Goal: Information Seeking & Learning: Learn about a topic

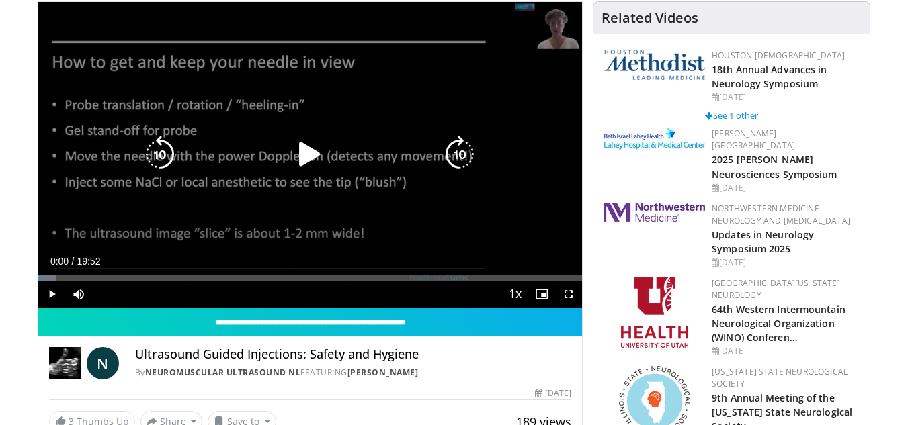
click at [309, 155] on icon "Video Player" at bounding box center [310, 155] width 38 height 38
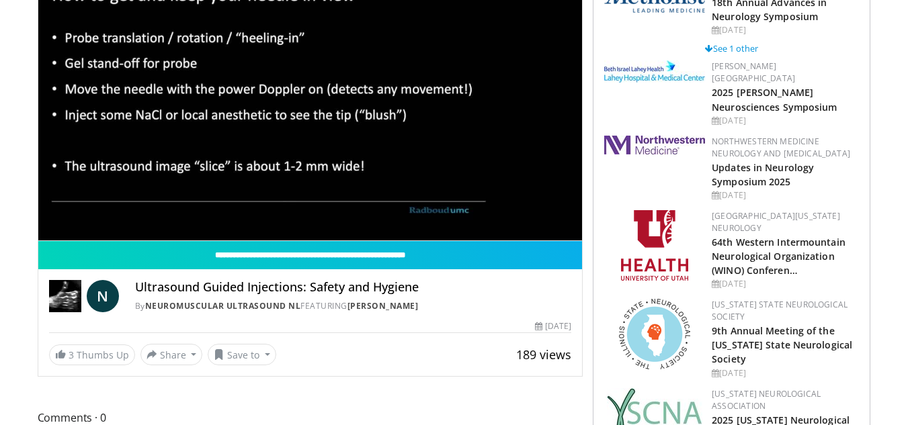
scroll to position [134, 0]
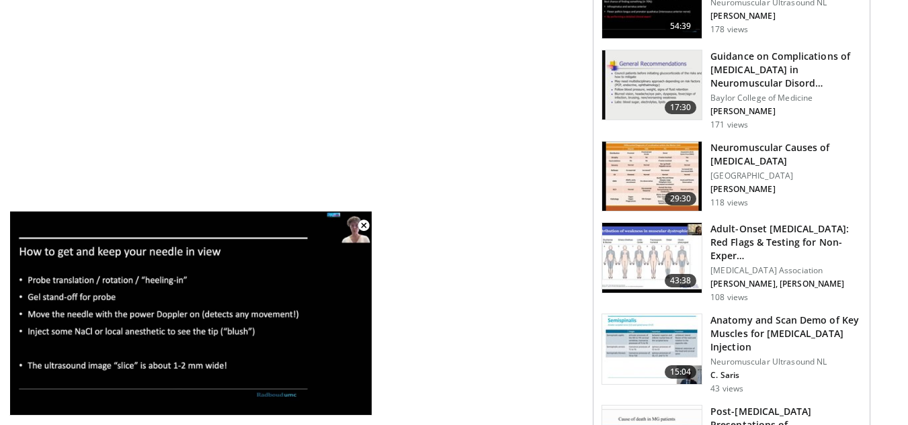
scroll to position [2084, 0]
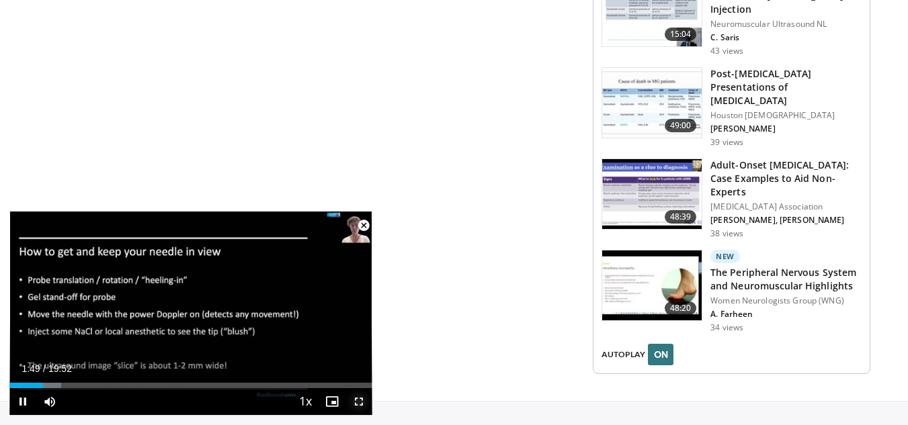
click at [362, 402] on span "Video Player" at bounding box center [358, 401] width 27 height 27
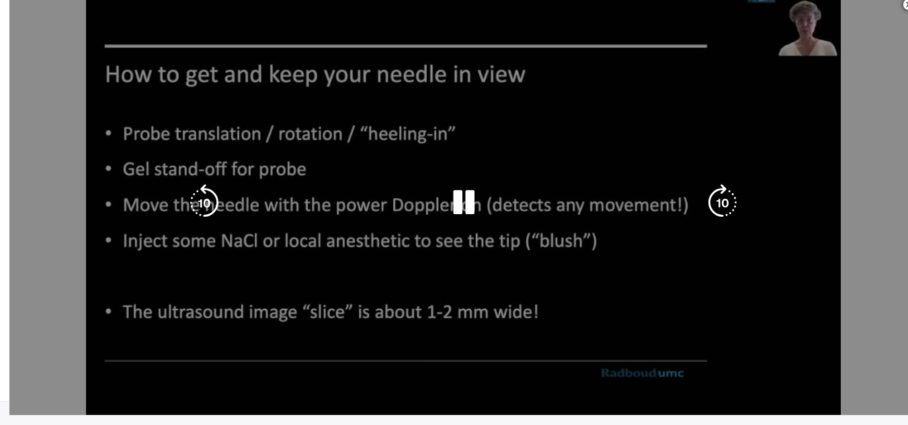
scroll to position [2053, 0]
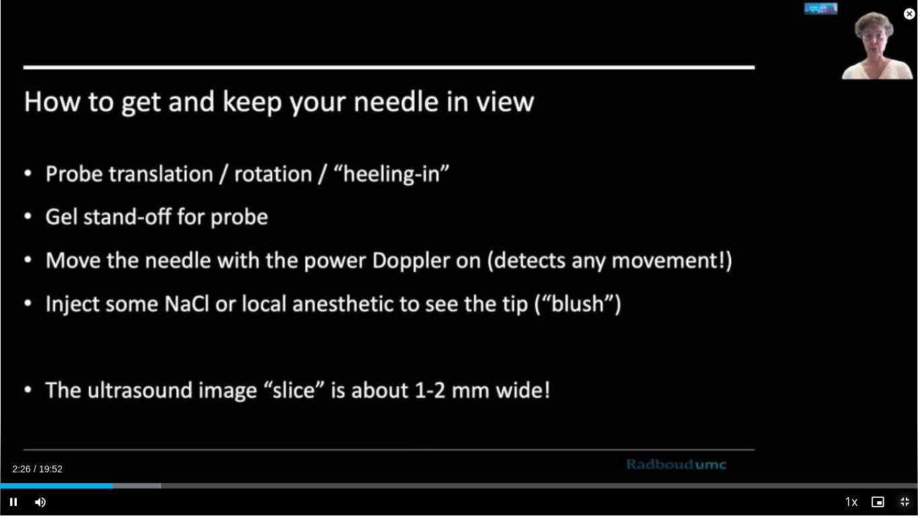
click at [905, 425] on span "Video Player" at bounding box center [904, 502] width 27 height 27
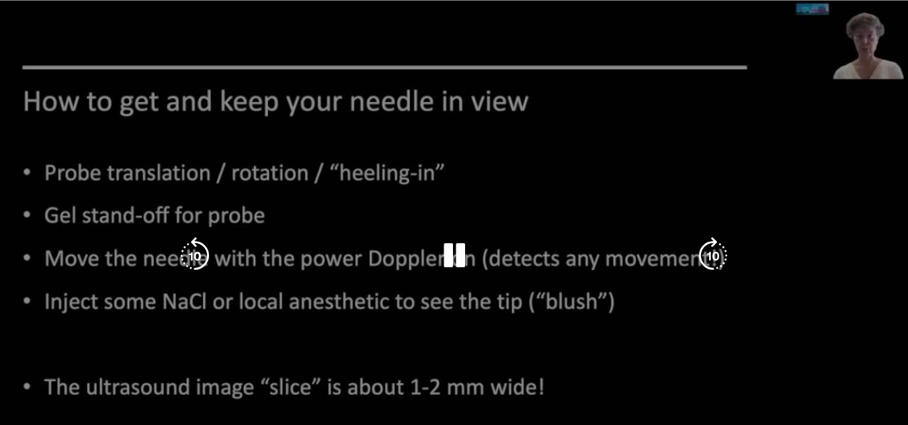
scroll to position [67, 0]
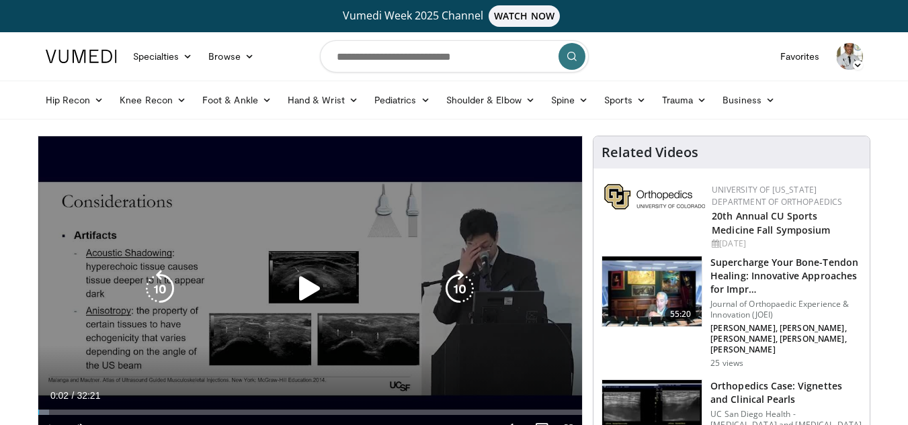
click at [313, 279] on icon "Video Player" at bounding box center [310, 289] width 38 height 38
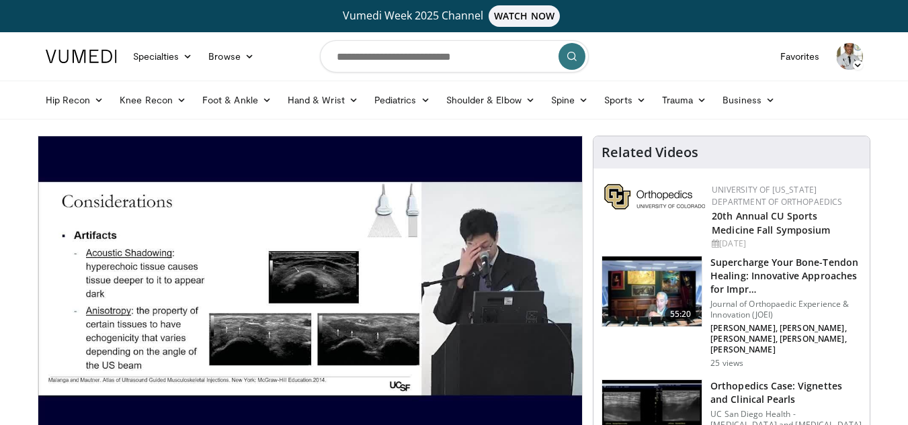
drag, startPoint x: 365, startPoint y: 331, endPoint x: 19, endPoint y: 285, distance: 349.2
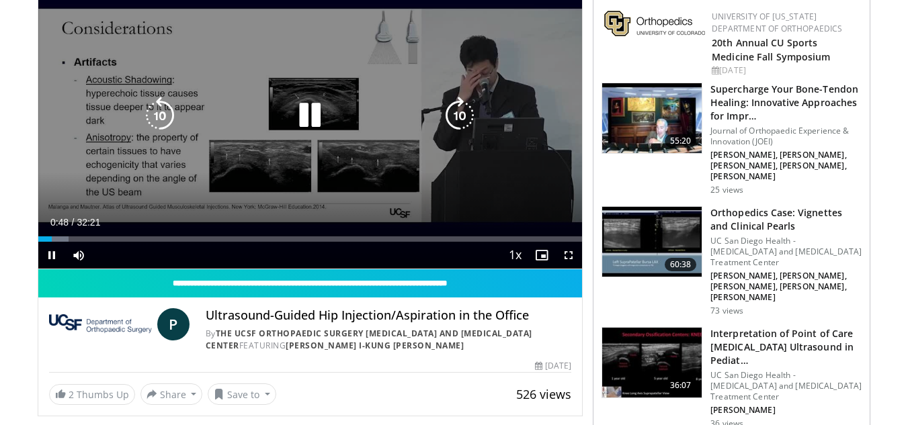
scroll to position [202, 0]
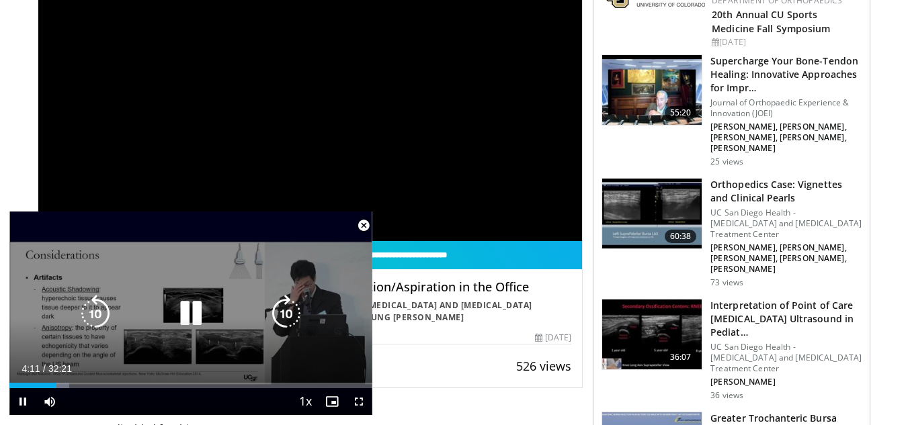
click at [292, 316] on icon "Video Player" at bounding box center [287, 314] width 38 height 38
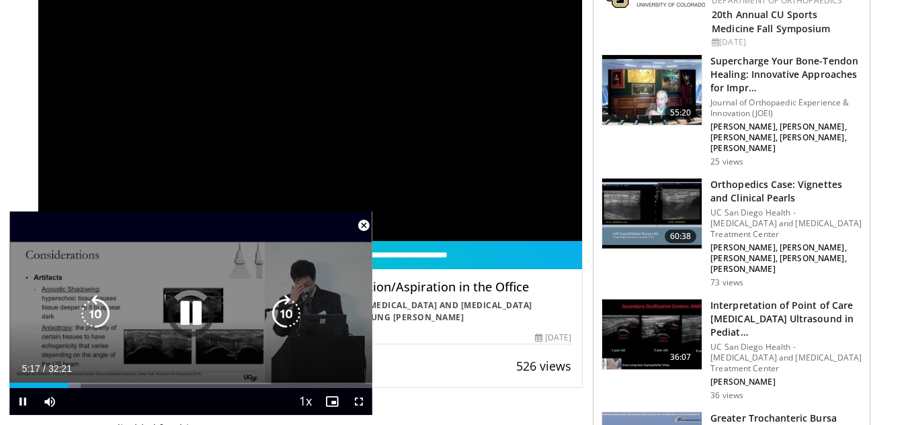
click at [183, 306] on icon "Video Player" at bounding box center [191, 314] width 38 height 38
click at [183, 314] on icon "Video Player" at bounding box center [191, 314] width 38 height 38
drag, startPoint x: 352, startPoint y: 405, endPoint x: 354, endPoint y: 464, distance: 58.5
click at [354, 405] on span "Video Player" at bounding box center [358, 401] width 27 height 27
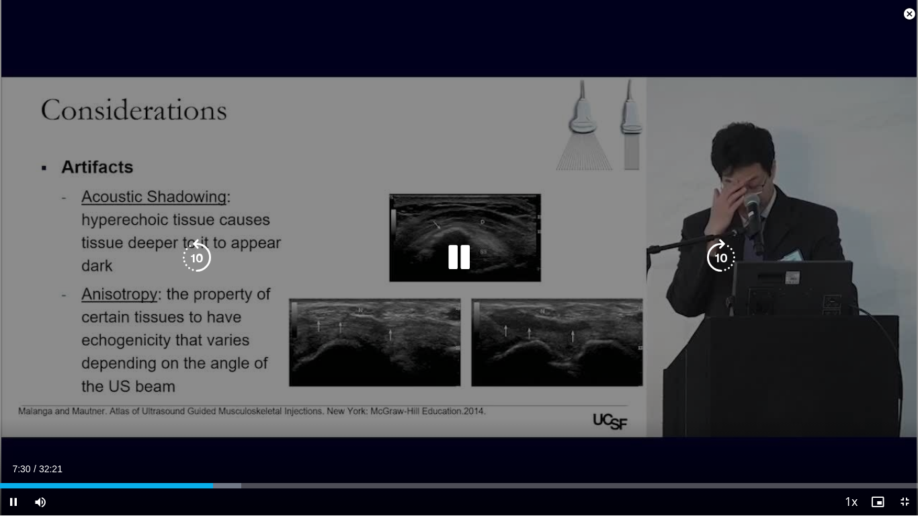
click at [464, 249] on icon "Video Player" at bounding box center [459, 258] width 38 height 38
click at [460, 257] on icon "Video Player" at bounding box center [459, 258] width 38 height 38
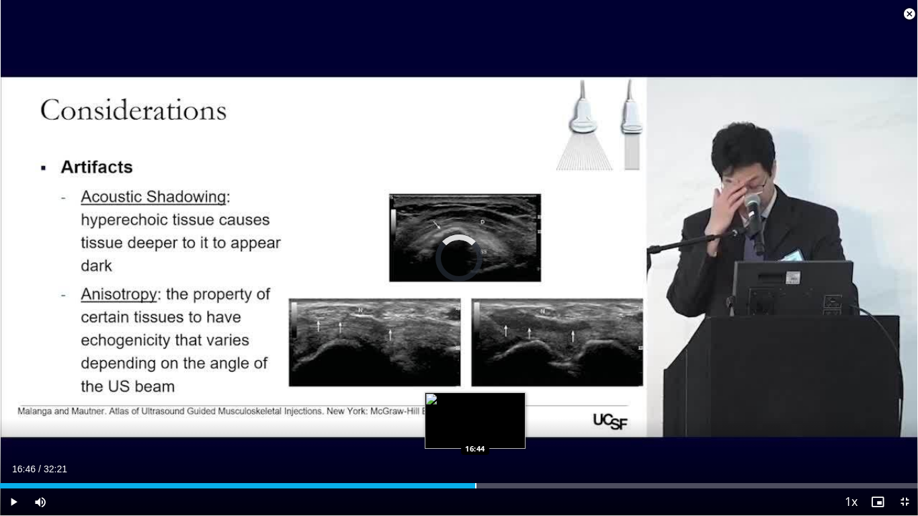
click at [476, 425] on div "Progress Bar" at bounding box center [475, 485] width 1 height 5
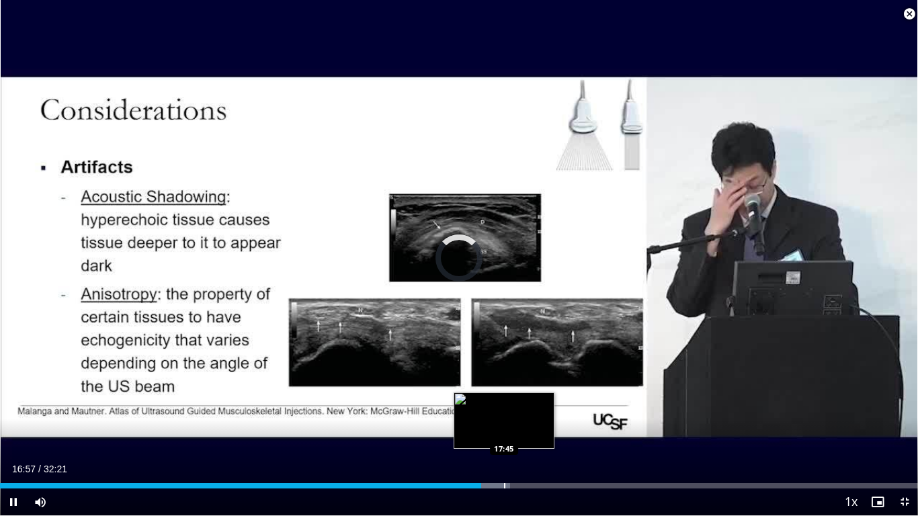
click at [505, 425] on div "Progress Bar" at bounding box center [491, 485] width 36 height 5
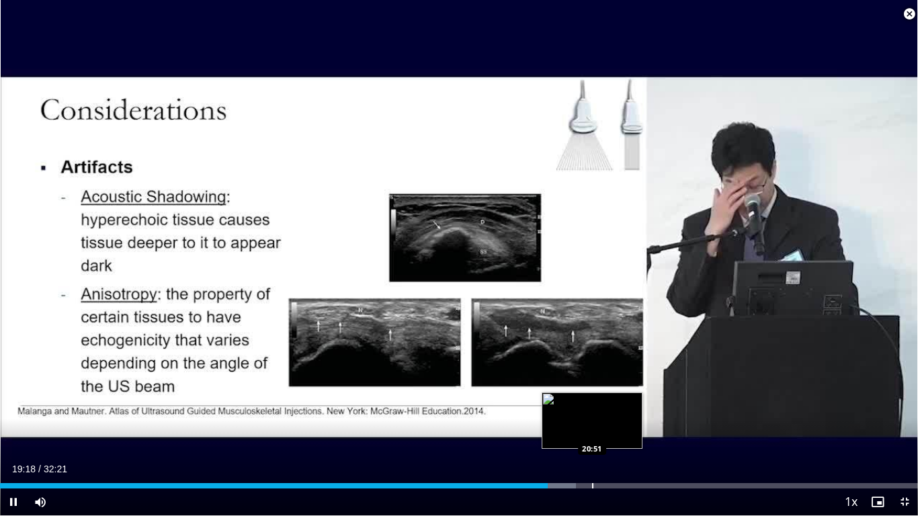
click at [592, 425] on div "Progress Bar" at bounding box center [592, 485] width 1 height 5
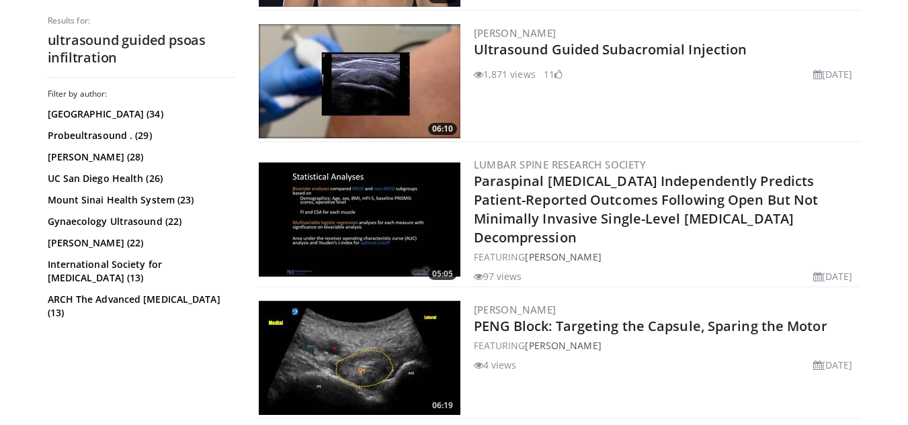
scroll to position [2554, 0]
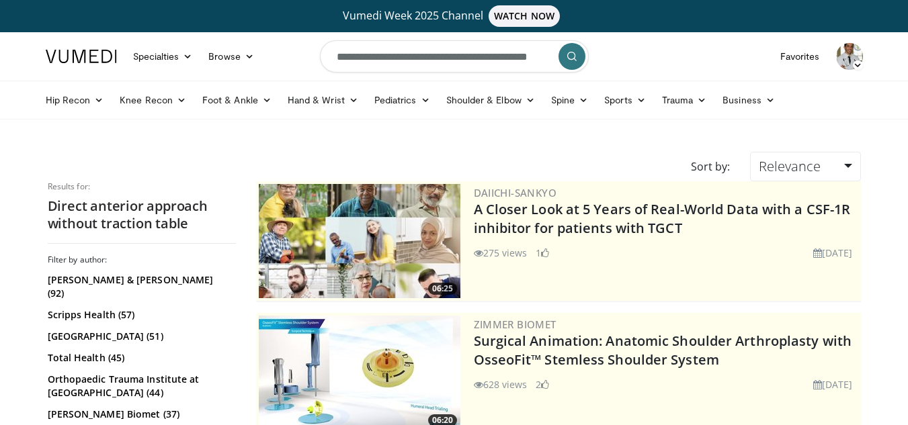
scroll to position [403, 0]
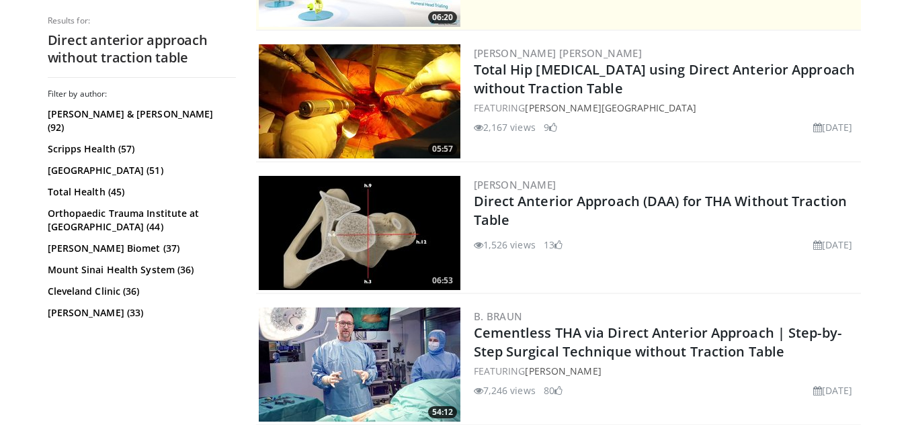
drag, startPoint x: 0, startPoint y: 0, endPoint x: 401, endPoint y: 94, distance: 411.5
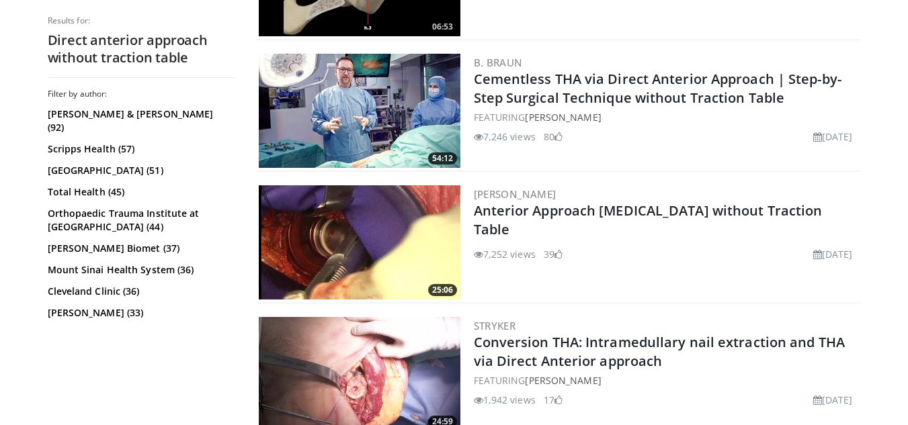
scroll to position [672, 0]
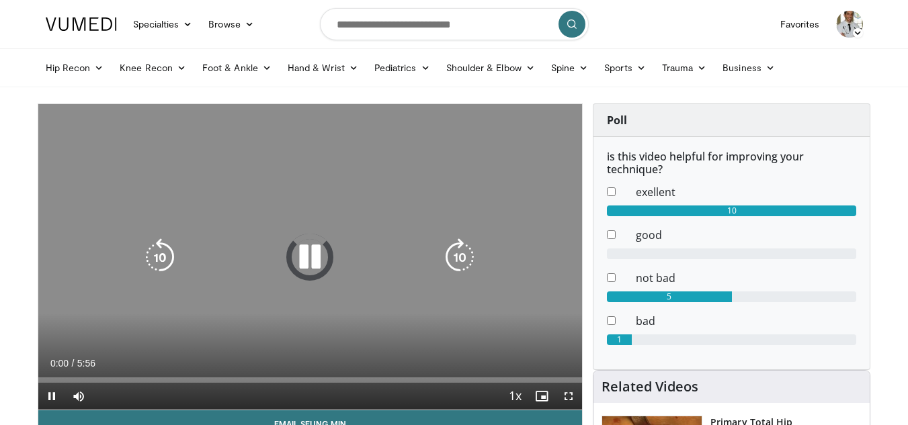
click at [311, 257] on icon "Video Player" at bounding box center [310, 258] width 38 height 38
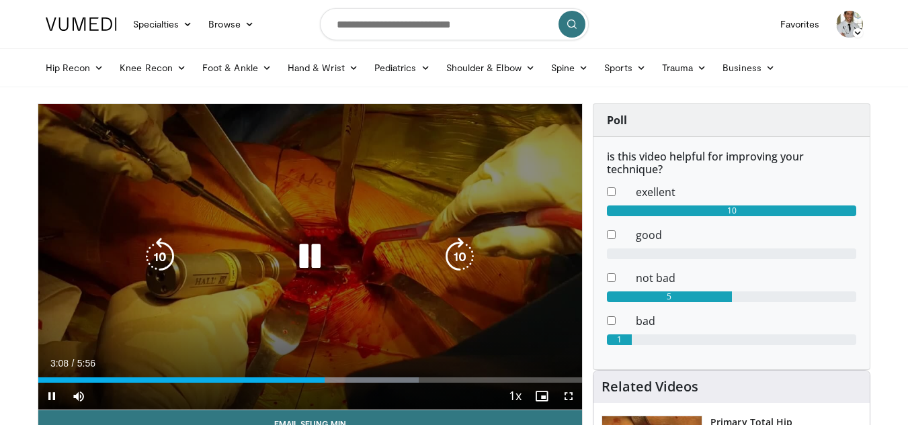
click at [313, 259] on icon "Video Player" at bounding box center [310, 257] width 38 height 38
